Goal: Task Accomplishment & Management: Manage account settings

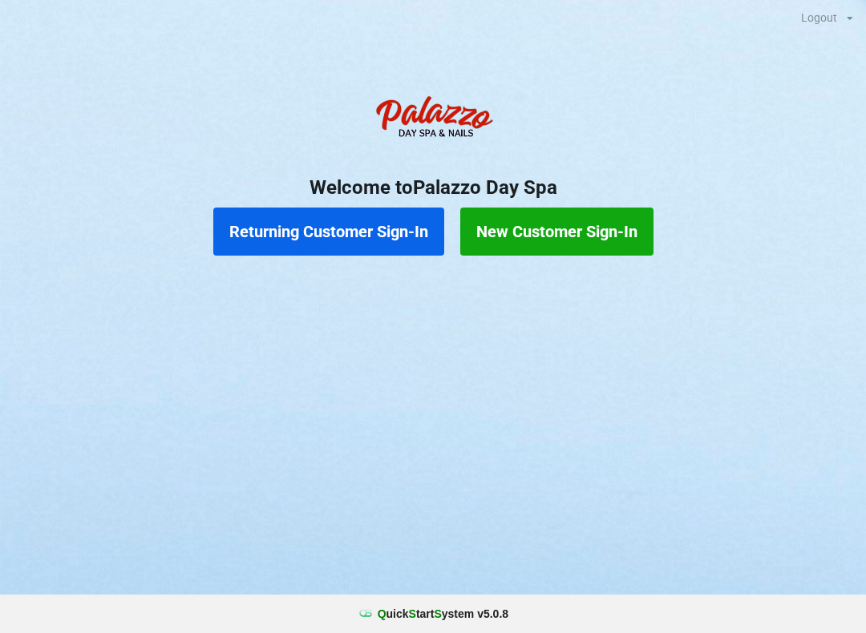
click at [242, 243] on button "Returning Customer Sign-In" at bounding box center [328, 232] width 231 height 48
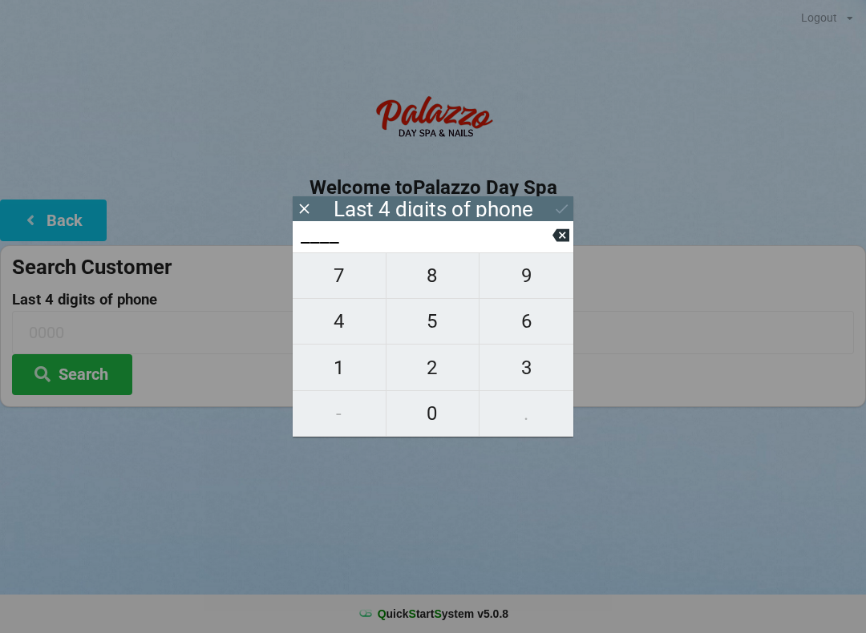
click at [330, 321] on span "4" at bounding box center [339, 322] width 93 height 34
type input "4___"
click at [517, 375] on span "3" at bounding box center [526, 368] width 94 height 34
type input "43__"
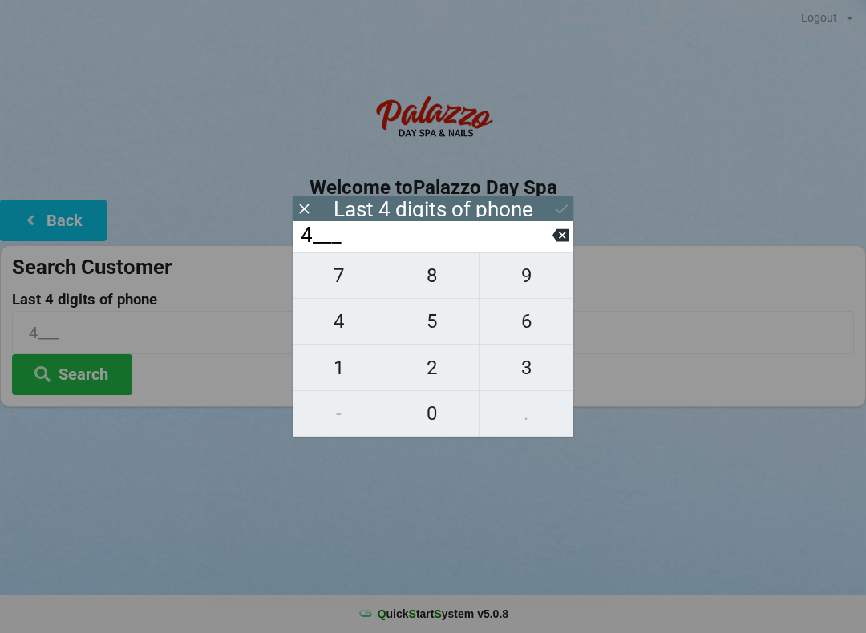
type input "43__"
click at [408, 429] on span "0" at bounding box center [432, 414] width 93 height 34
type input "430_"
click at [518, 385] on span "3" at bounding box center [526, 368] width 94 height 34
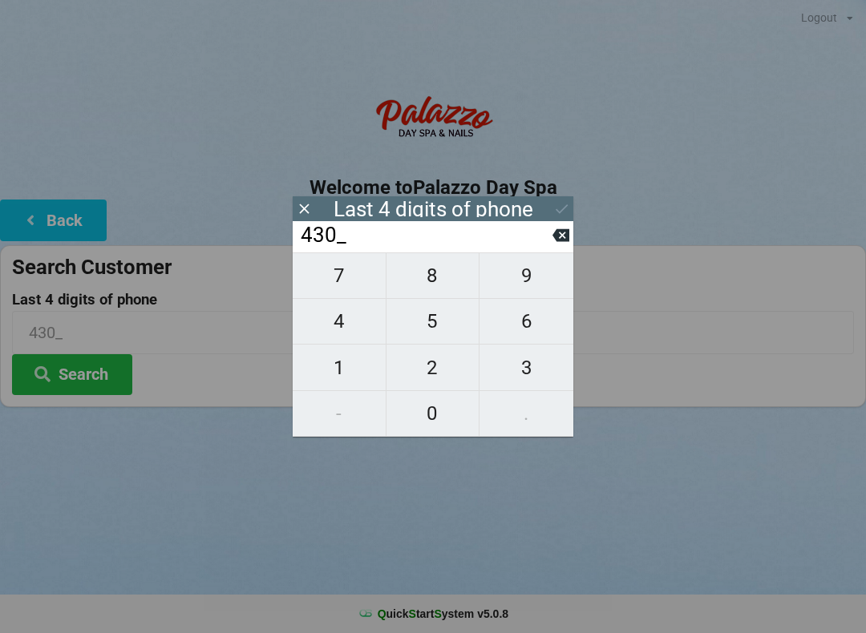
type input "4303"
click at [558, 246] on button at bounding box center [560, 235] width 17 height 22
click at [519, 381] on span "3" at bounding box center [526, 368] width 94 height 34
type input "4303"
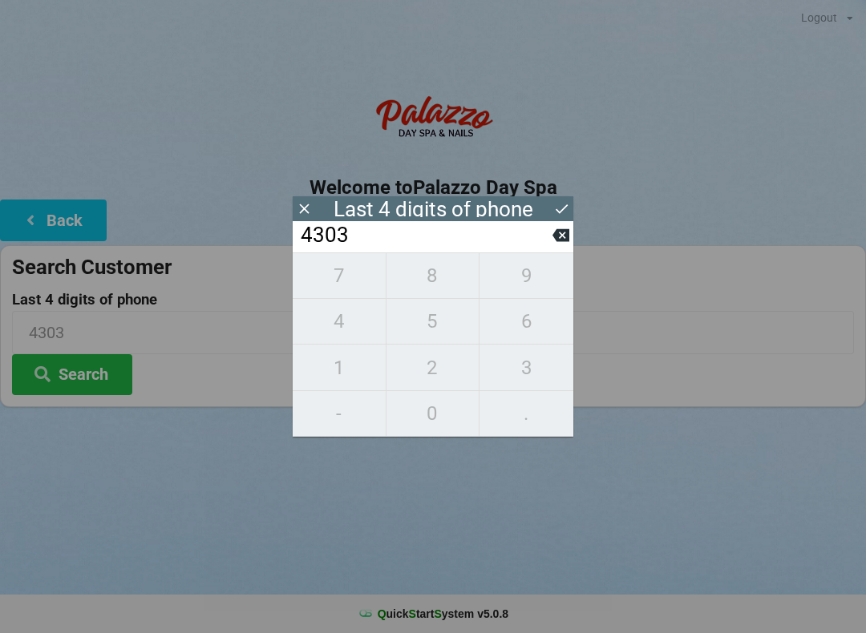
click at [558, 214] on icon at bounding box center [561, 208] width 17 height 17
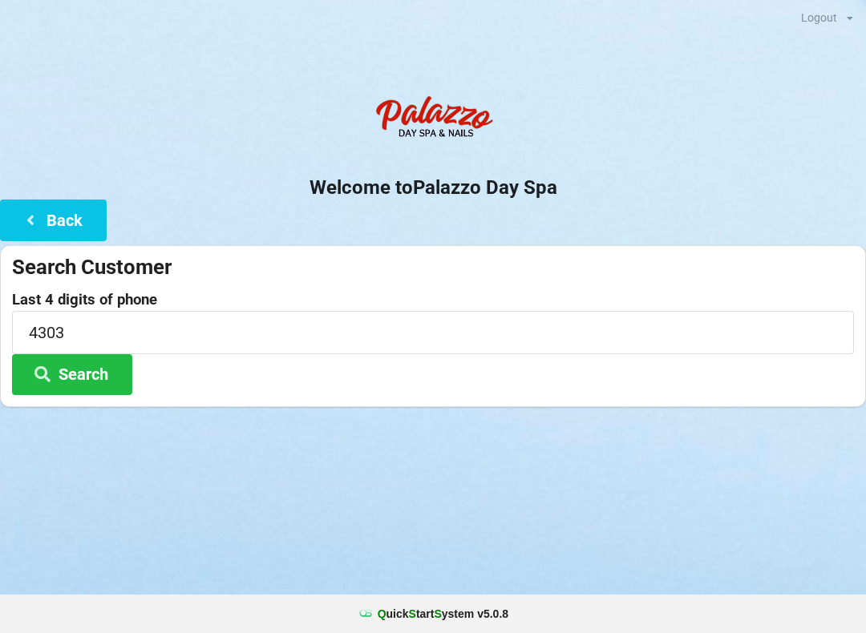
click at [49, 372] on icon at bounding box center [42, 373] width 19 height 14
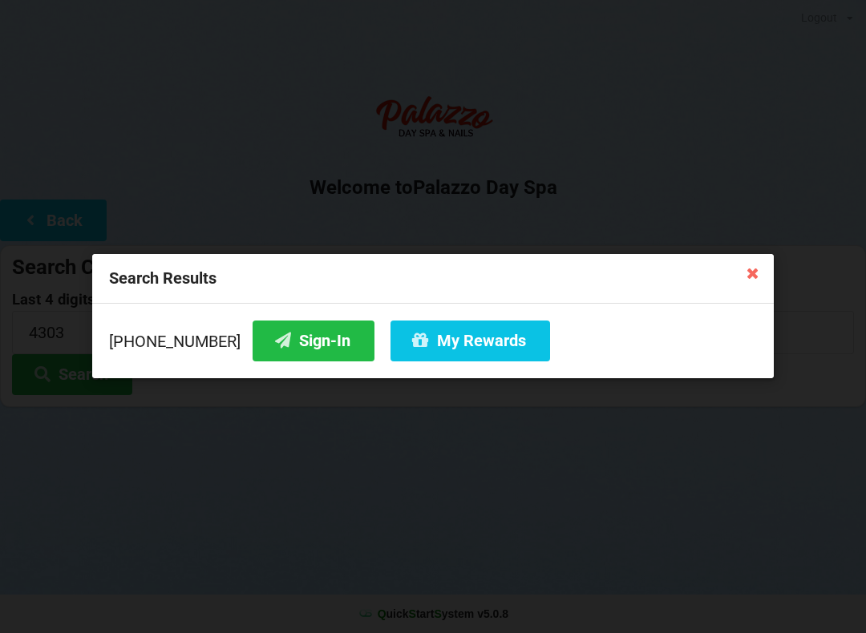
click at [393, 377] on div "[PHONE_NUMBER] Sign-In My Rewards" at bounding box center [432, 341] width 681 height 75
click at [406, 349] on button "My Rewards" at bounding box center [469, 341] width 159 height 41
